Goal: Entertainment & Leisure: Consume media (video, audio)

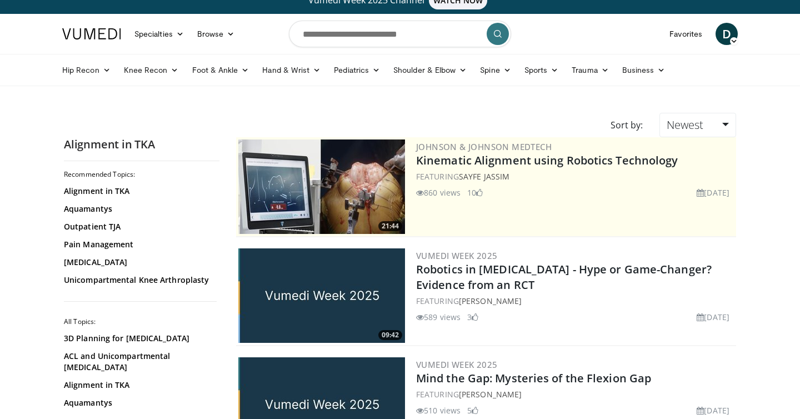
scroll to position [15, 0]
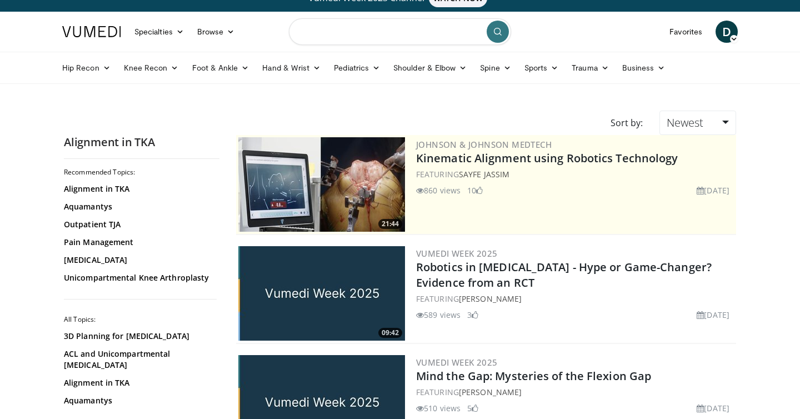
click at [402, 39] on input "Search topics, interventions" at bounding box center [400, 31] width 222 height 27
type input "**********"
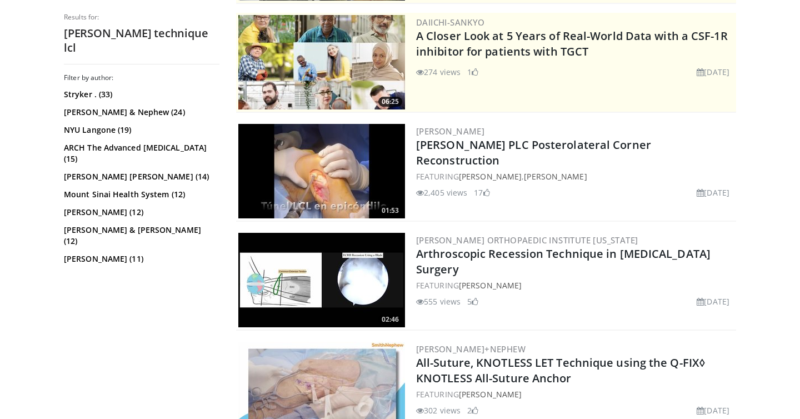
scroll to position [258, 0]
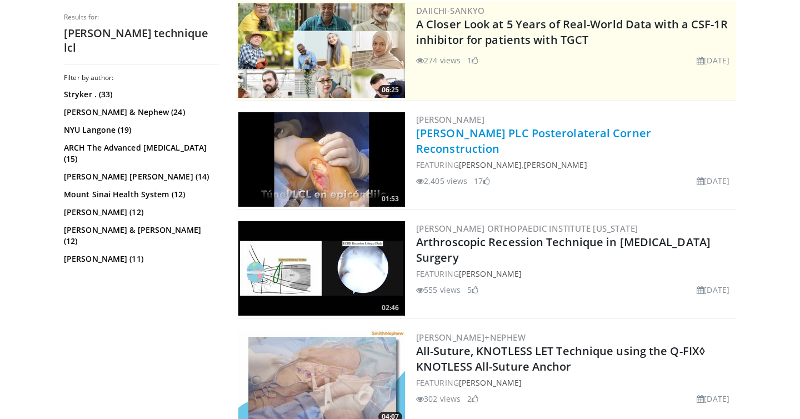
click at [585, 134] on link "Arciero PLC Posterolateral Corner Reconstruction" at bounding box center [533, 141] width 235 height 31
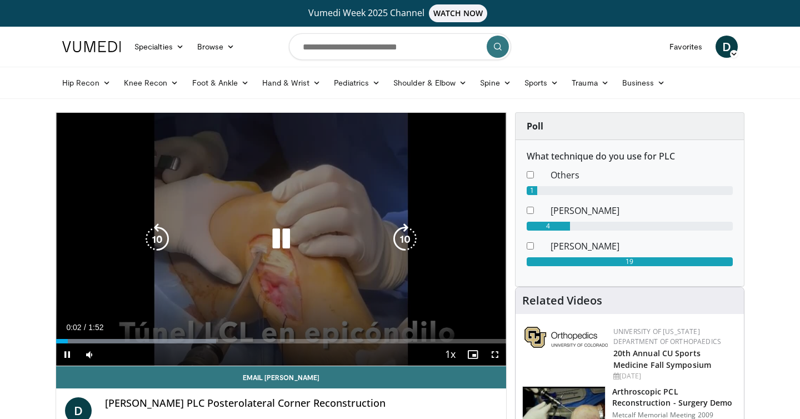
click at [280, 241] on icon "Video Player" at bounding box center [281, 238] width 31 height 31
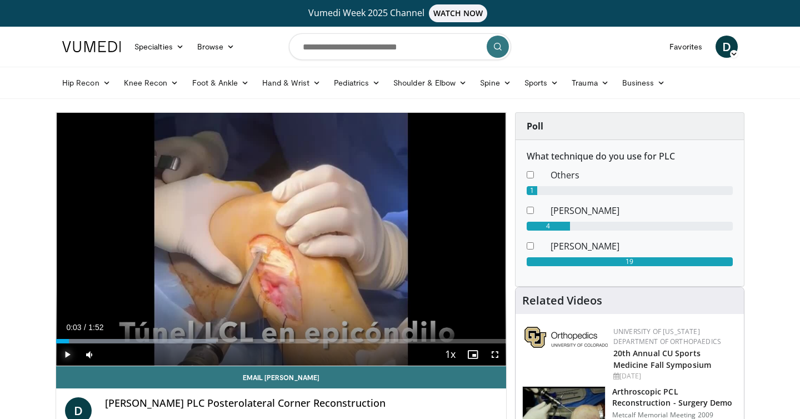
click at [63, 357] on span "Video Player" at bounding box center [67, 355] width 22 height 22
click at [494, 357] on span "Video Player" at bounding box center [495, 355] width 22 height 22
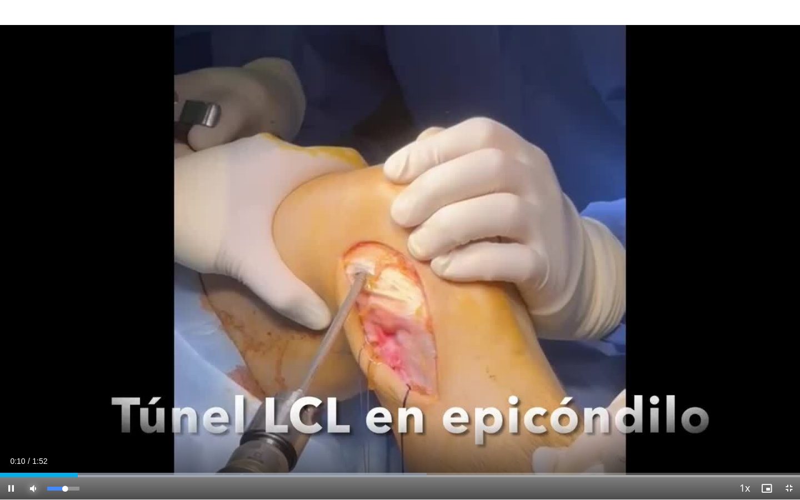
click at [34, 419] on span "Video Player" at bounding box center [33, 488] width 22 height 22
click at [36, 419] on span "Video Player" at bounding box center [33, 488] width 22 height 22
click at [33, 419] on span "Video Player" at bounding box center [33, 488] width 22 height 22
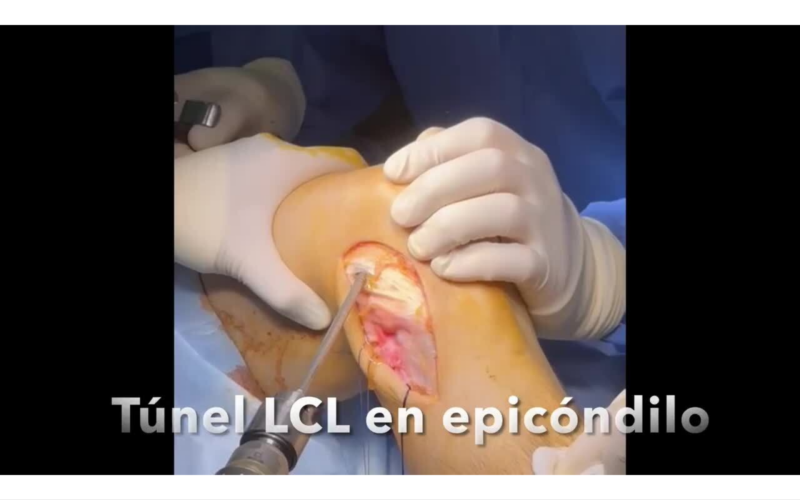
click at [33, 419] on video-js "**********" at bounding box center [400, 250] width 800 height 500
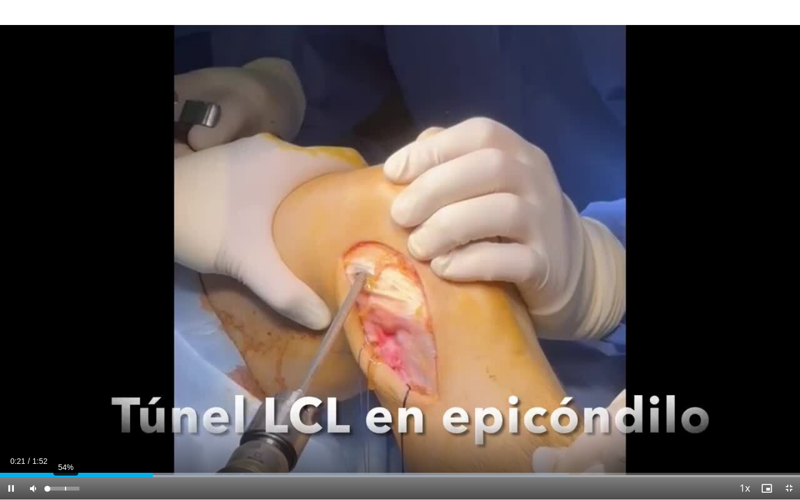
click at [64, 419] on div "54%" at bounding box center [63, 489] width 32 height 4
click at [72, 419] on div "72%" at bounding box center [63, 489] width 32 height 4
click at [5, 419] on div "Progress Bar" at bounding box center [5, 475] width 1 height 4
click at [8, 419] on span "Video Player" at bounding box center [11, 488] width 22 height 22
click at [10, 419] on span "Video Player" at bounding box center [11, 488] width 22 height 22
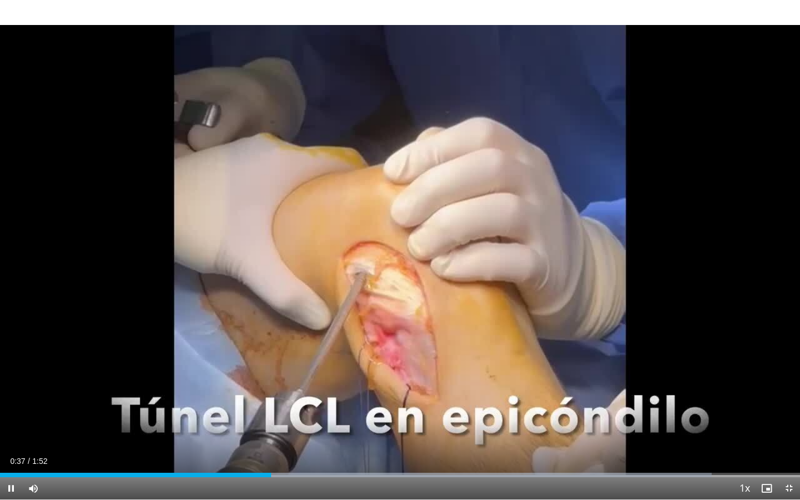
click at [10, 419] on video-js "**********" at bounding box center [400, 250] width 800 height 500
click at [10, 419] on span "Video Player" at bounding box center [11, 488] width 22 height 22
click at [10, 419] on video-js "**********" at bounding box center [400, 250] width 800 height 500
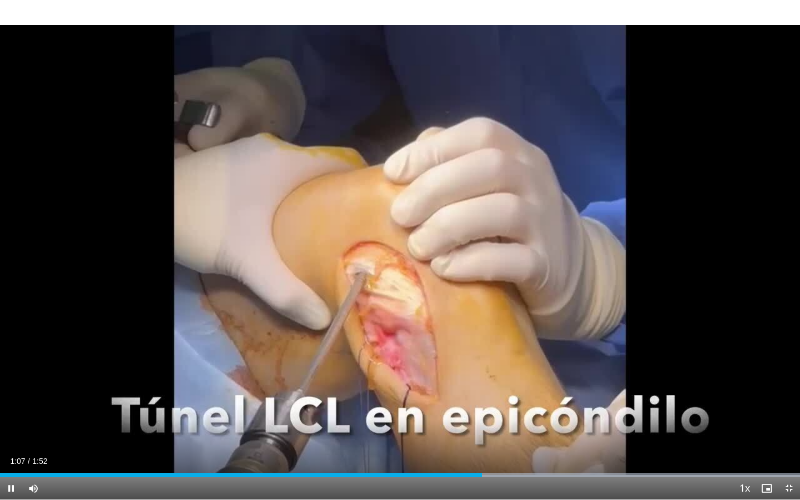
click at [10, 419] on video-js "**********" at bounding box center [400, 250] width 800 height 500
click at [8, 419] on video-js "**********" at bounding box center [400, 250] width 800 height 500
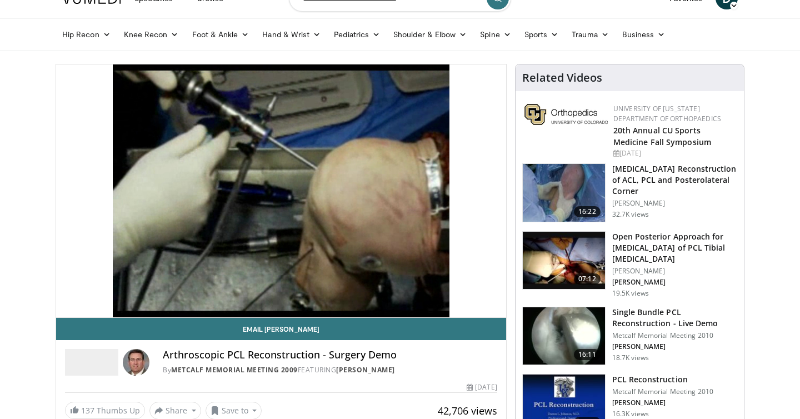
scroll to position [45, 0]
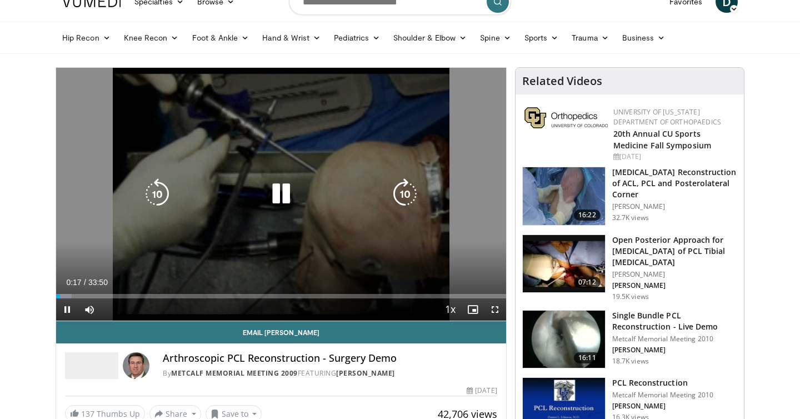
click at [283, 196] on icon "Video Player" at bounding box center [281, 193] width 31 height 31
click at [267, 187] on icon "Video Player" at bounding box center [281, 193] width 31 height 31
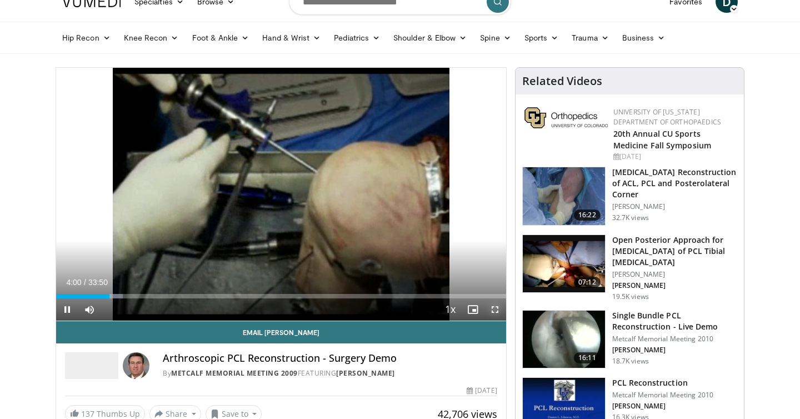
click at [496, 305] on span "Video Player" at bounding box center [495, 309] width 22 height 22
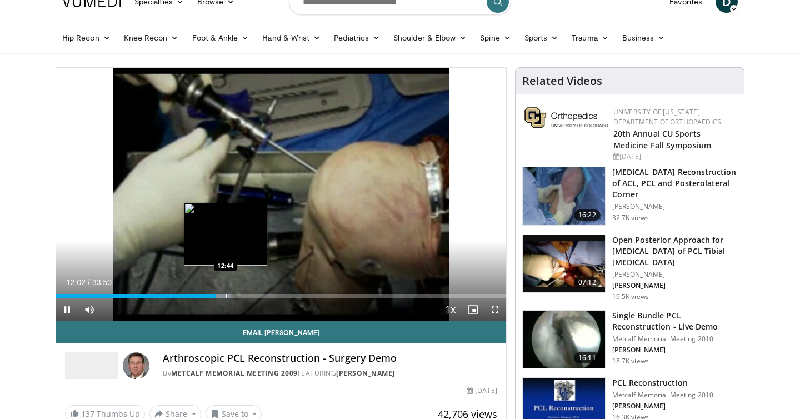
click at [225, 296] on div "Loaded : 38.85% 12:02 12:44" at bounding box center [281, 296] width 450 height 4
click at [236, 297] on div "Progress Bar" at bounding box center [236, 296] width 1 height 4
click at [247, 297] on div "Progress Bar" at bounding box center [247, 296] width 1 height 4
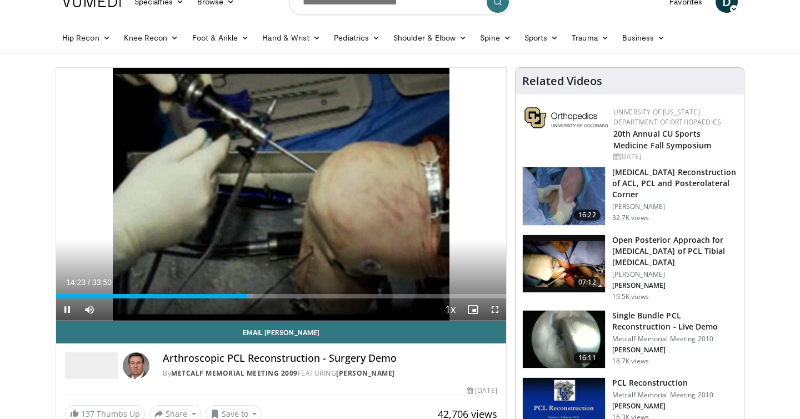
click at [261, 298] on div "Current Time 14:23 / Duration 33:50 Pause Skip Backward Skip Forward Mute Loade…" at bounding box center [281, 309] width 450 height 22
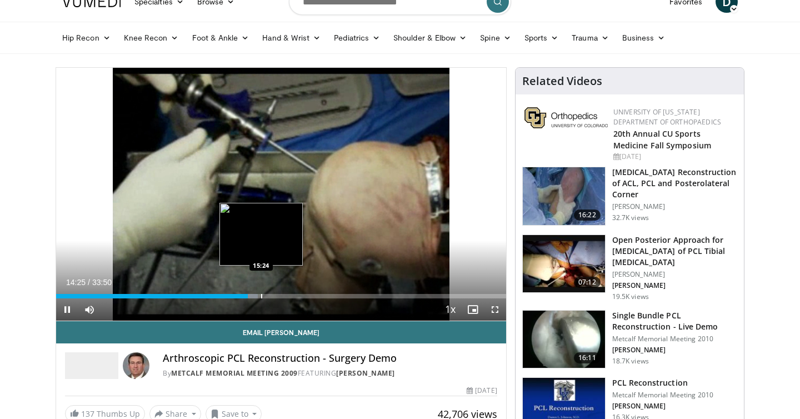
click at [261, 295] on div "Progress Bar" at bounding box center [261, 296] width 1 height 4
click at [271, 296] on div "Progress Bar" at bounding box center [271, 296] width 1 height 4
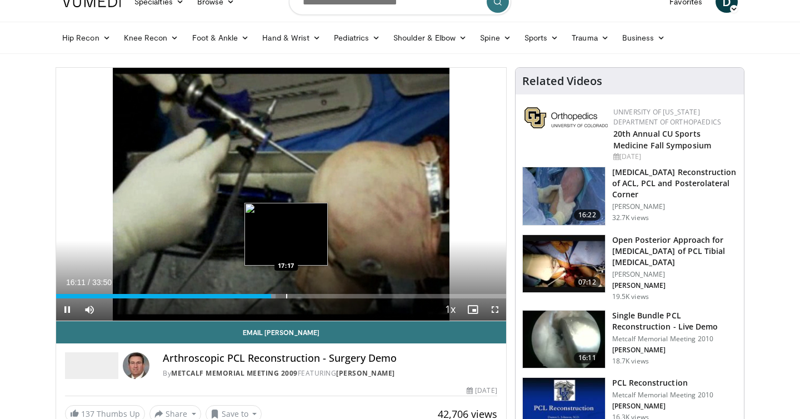
click at [286, 295] on div "Progress Bar" at bounding box center [286, 296] width 1 height 4
